Goal: Manage account settings

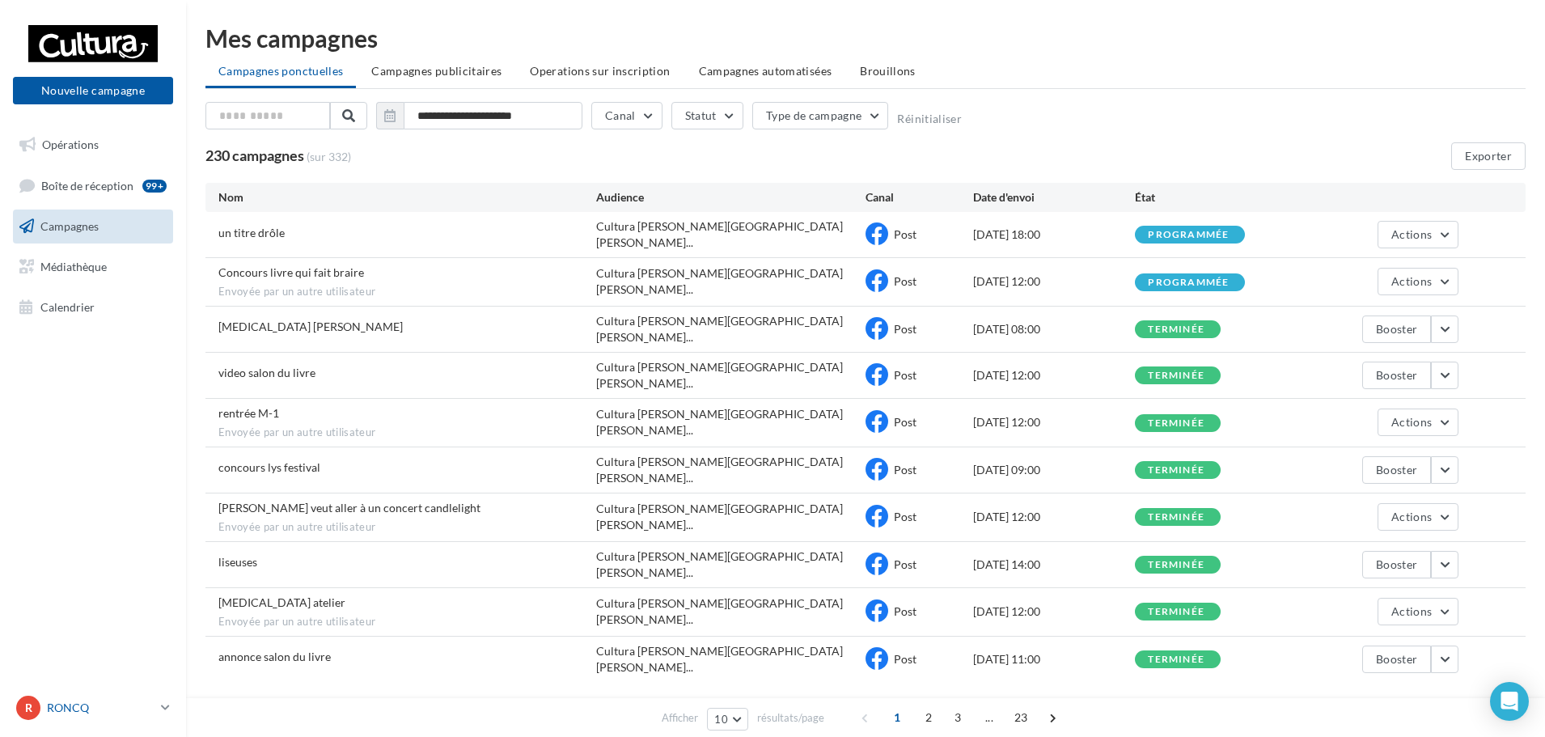
click at [157, 713] on link "R RONCQ 00u8r3khvdbiq4npg417" at bounding box center [93, 707] width 160 height 31
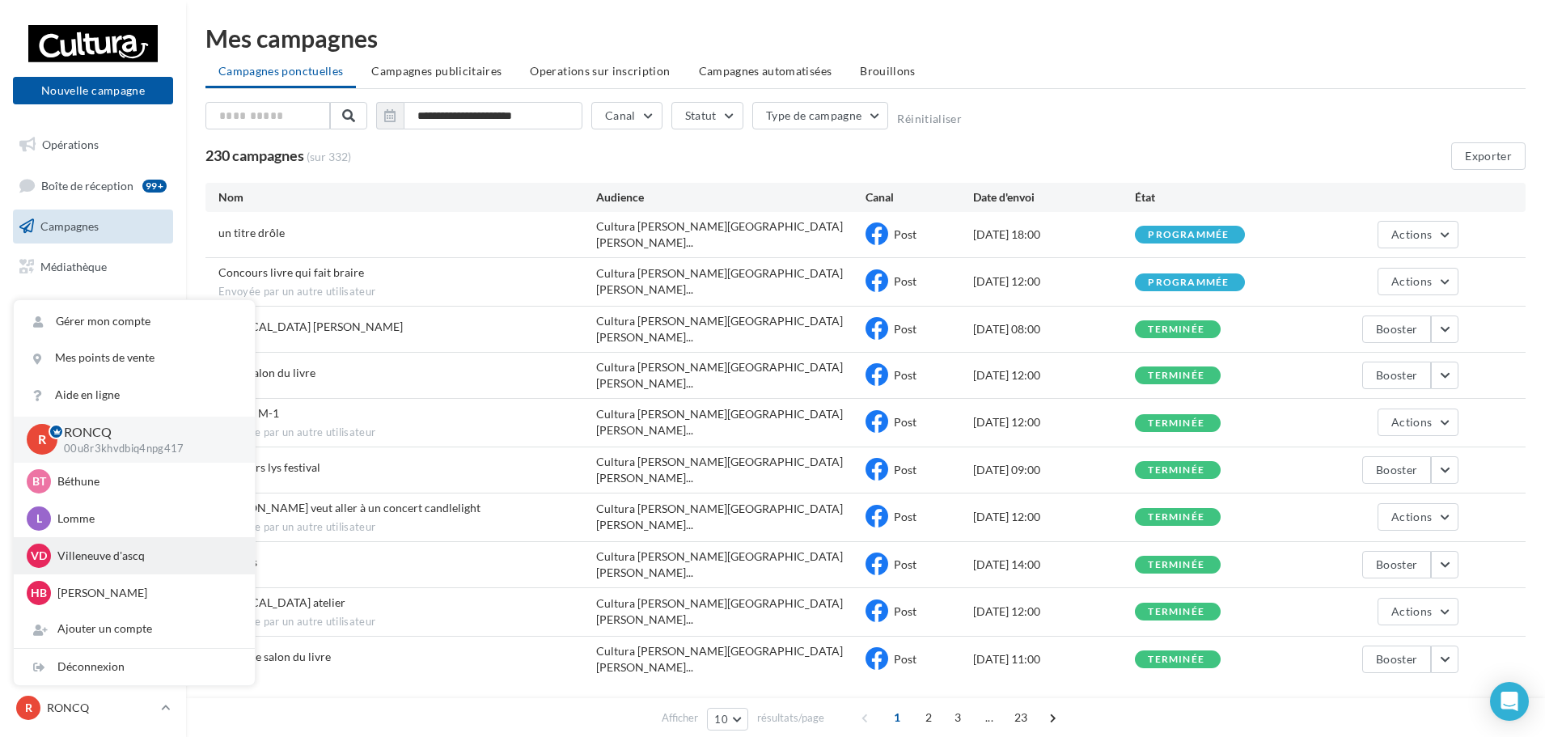
click at [112, 553] on p "Villeneuve d'ascq" at bounding box center [146, 556] width 178 height 16
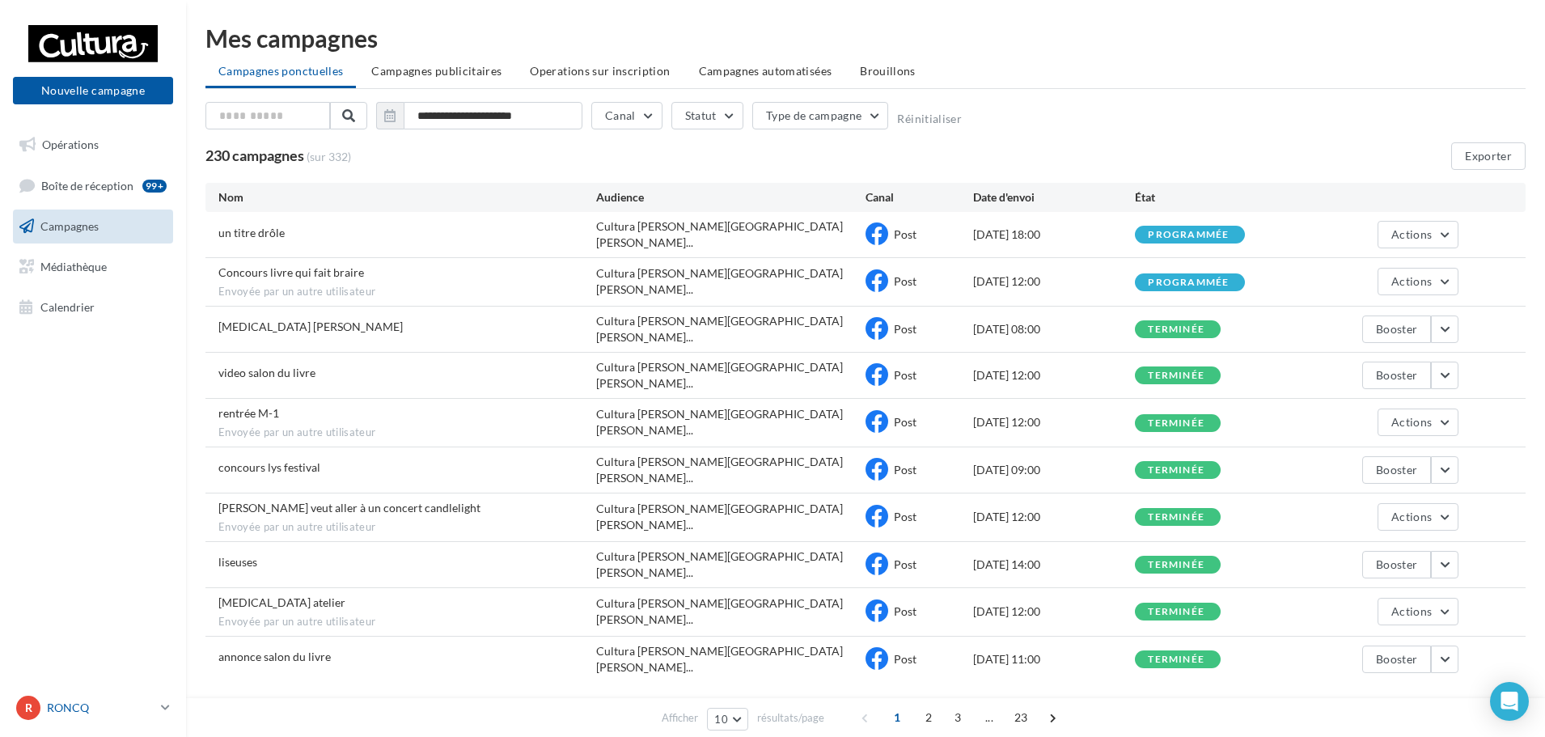
click at [87, 703] on p "RONCQ" at bounding box center [101, 708] width 108 height 16
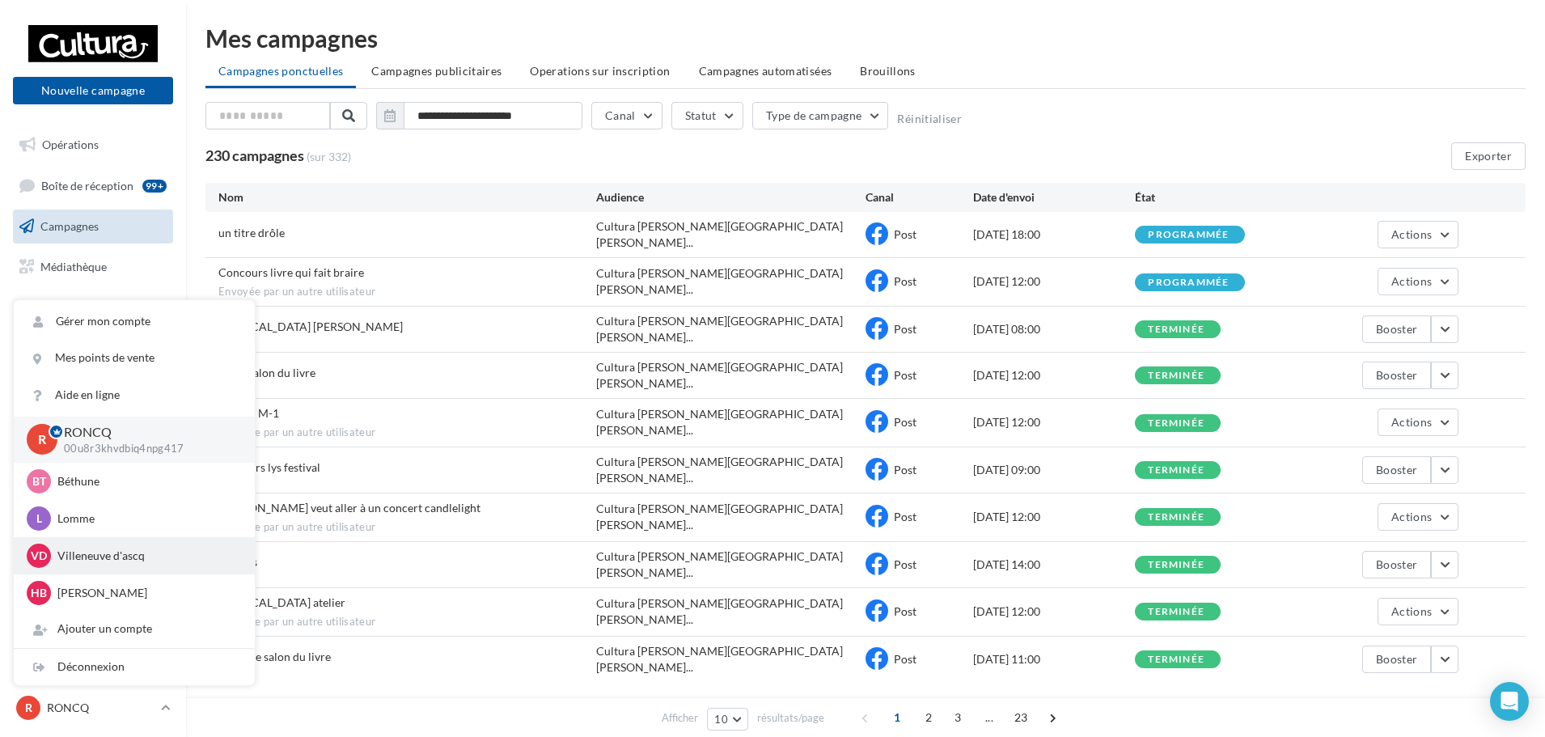
click at [105, 559] on p "Villeneuve d'ascq" at bounding box center [146, 556] width 178 height 16
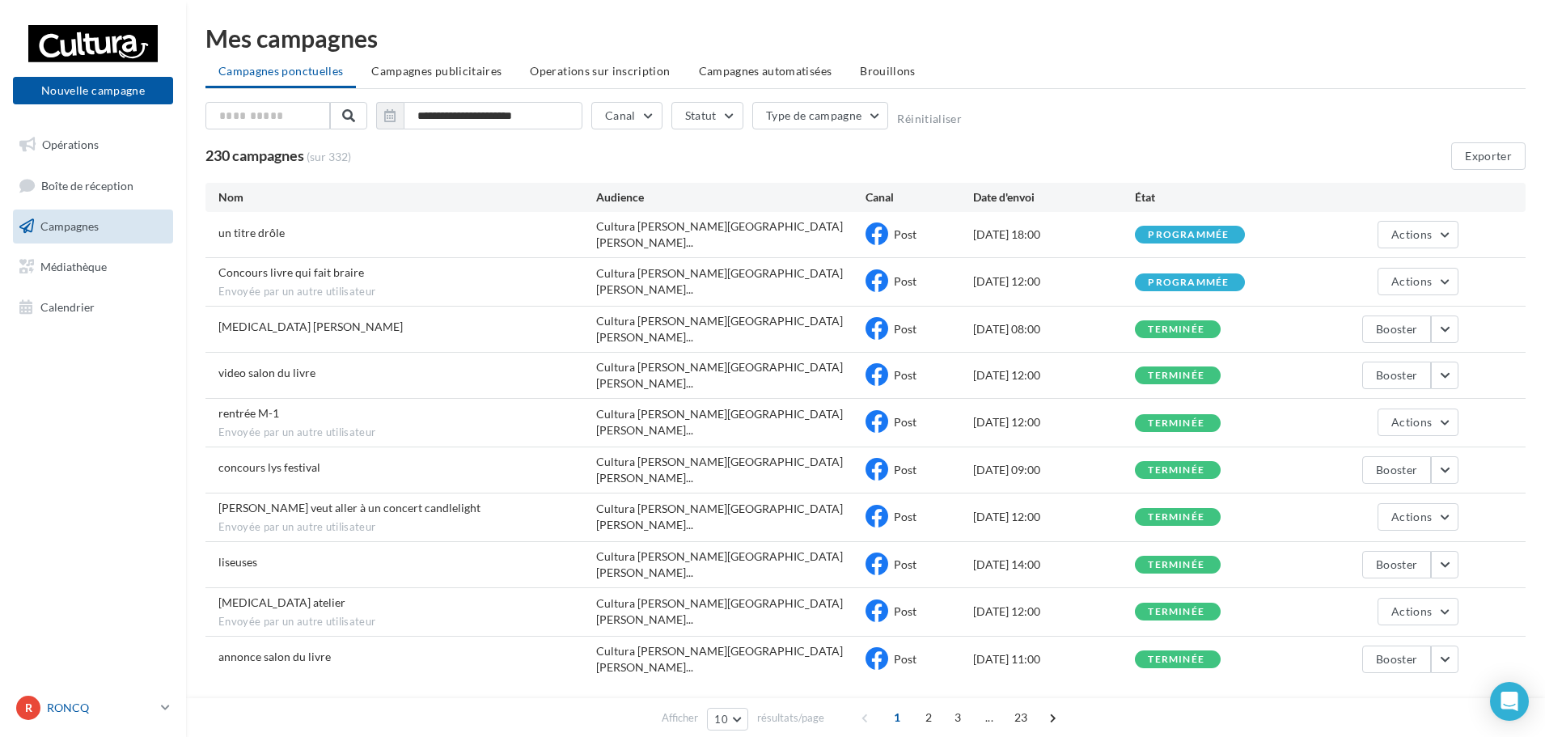
click at [162, 716] on link "R RONCQ 00u8r3khvdbiq4npg417" at bounding box center [93, 707] width 160 height 31
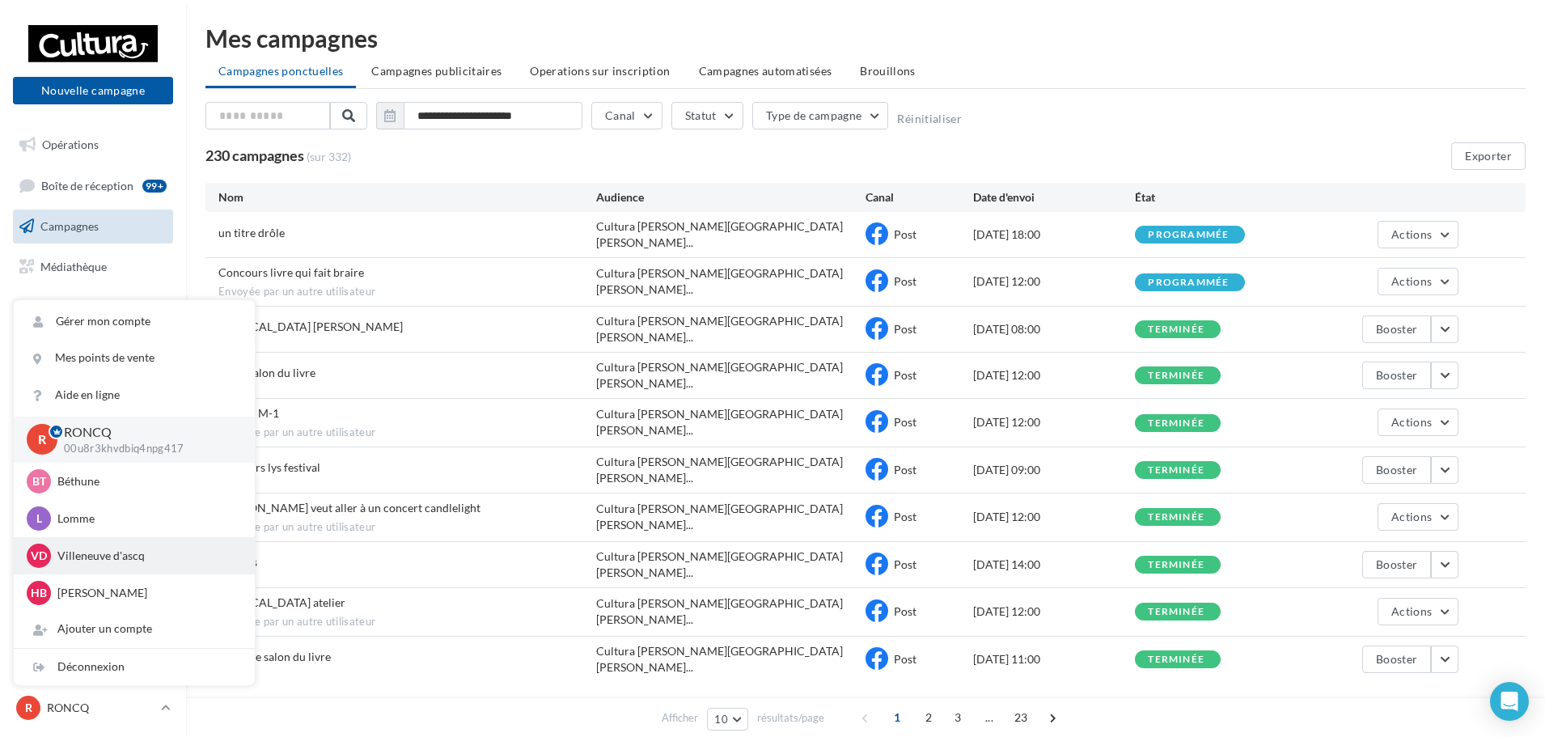
click at [87, 565] on div "Vd Villeneuve d'ascq r.deseure1@cultura.fr" at bounding box center [134, 556] width 215 height 24
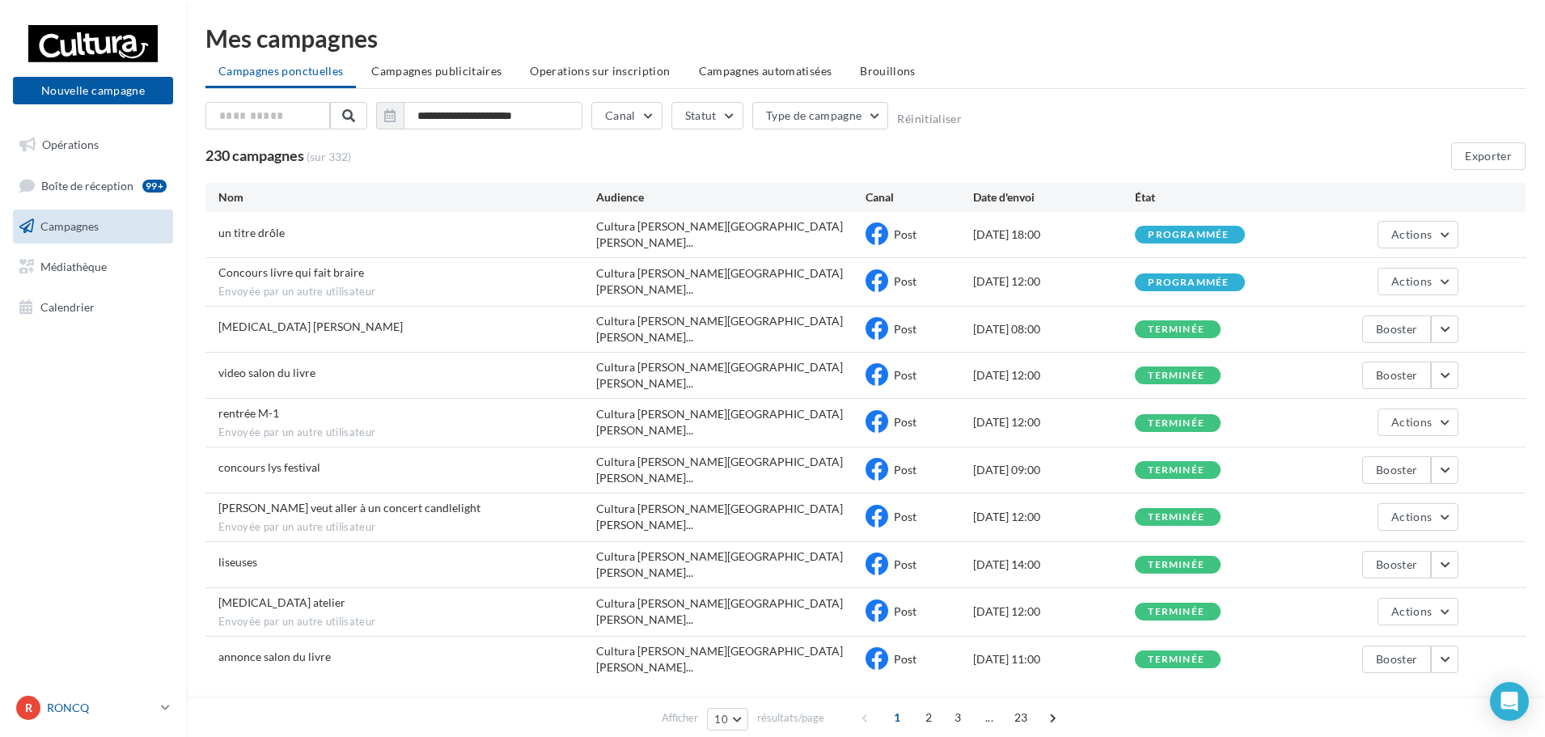
click at [80, 715] on p "RONCQ" at bounding box center [101, 708] width 108 height 16
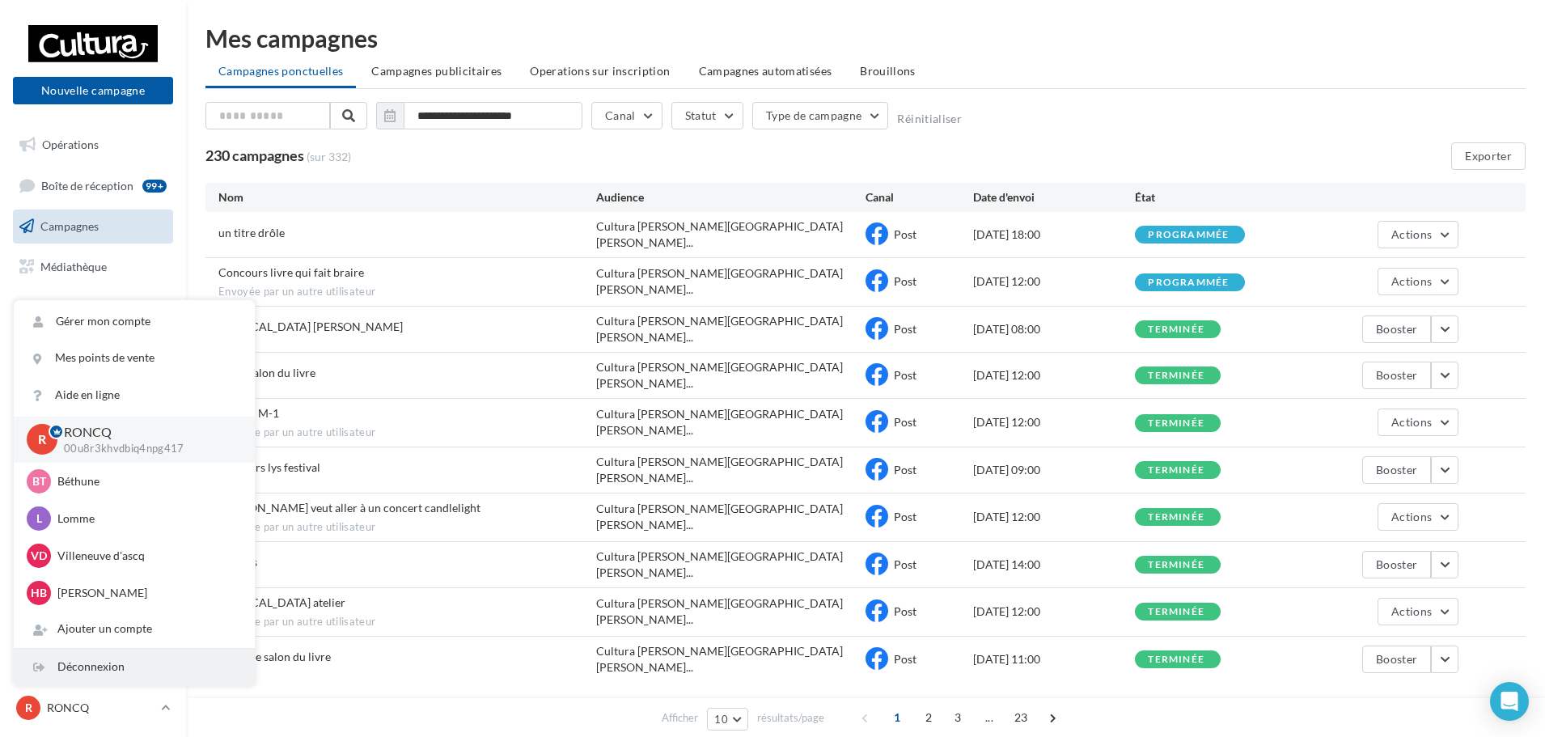
click at [129, 666] on div "Déconnexion" at bounding box center [134, 667] width 241 height 36
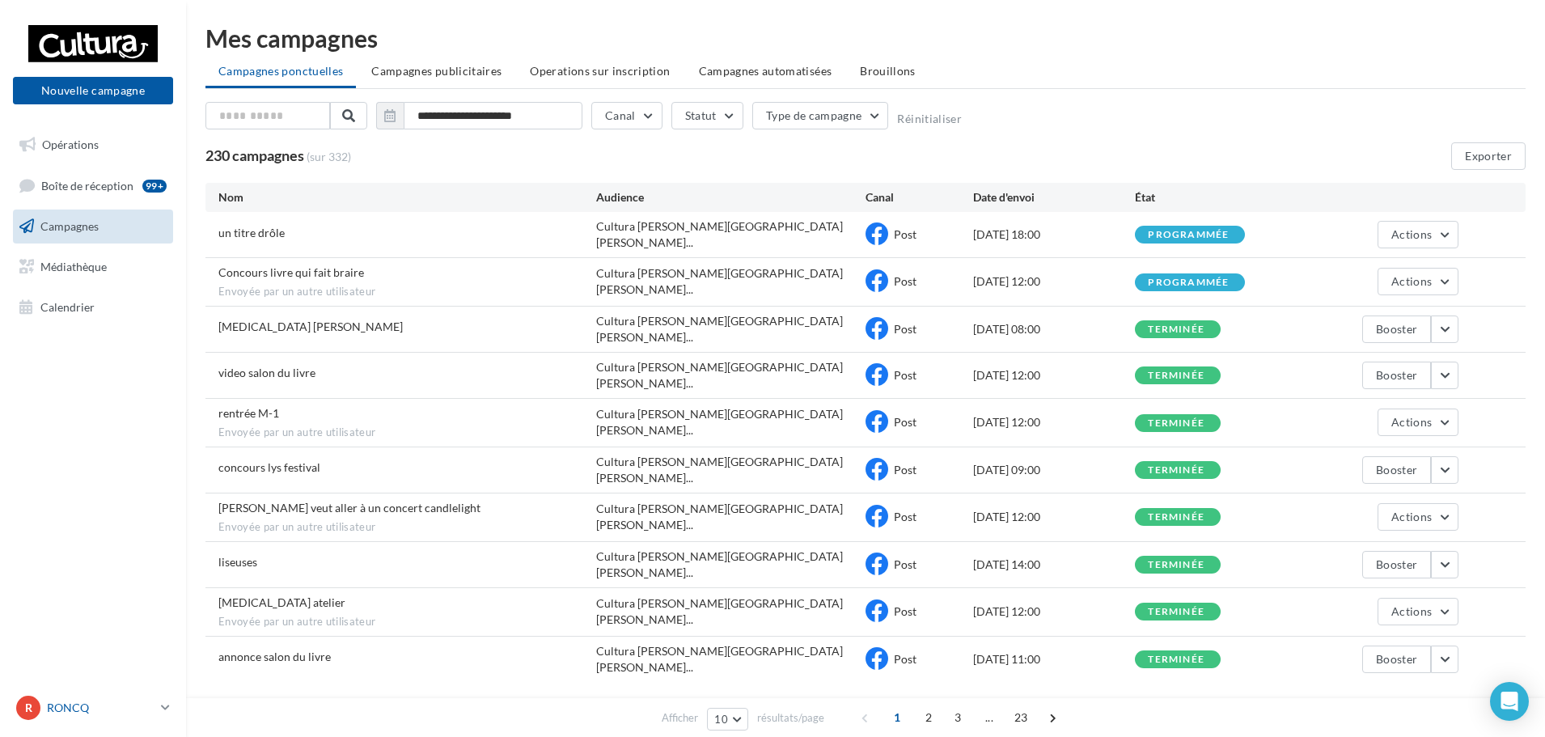
click at [163, 697] on link "R RONCQ 00u8r3khvdbiq4npg417" at bounding box center [93, 707] width 160 height 31
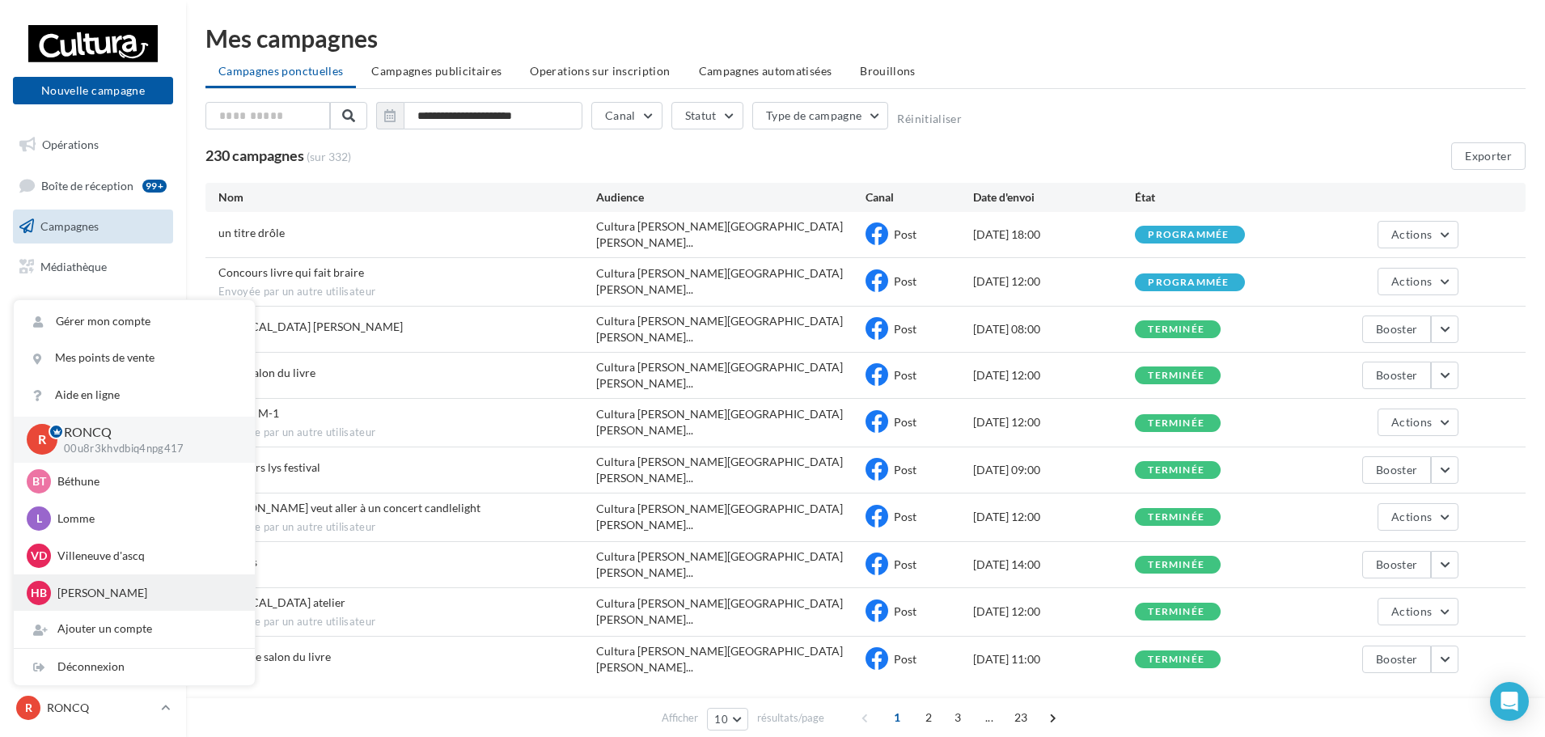
click at [103, 593] on p "[PERSON_NAME]" at bounding box center [146, 593] width 178 height 16
